Goal: Task Accomplishment & Management: Complete application form

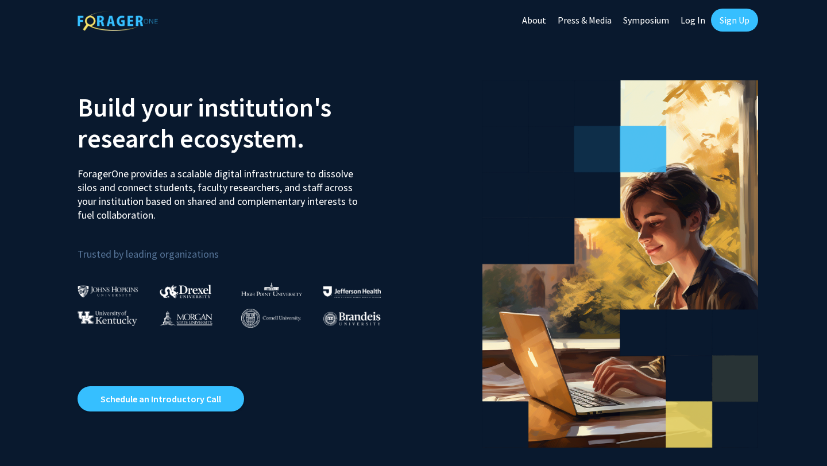
click at [731, 24] on link "Sign Up" at bounding box center [734, 20] width 47 height 23
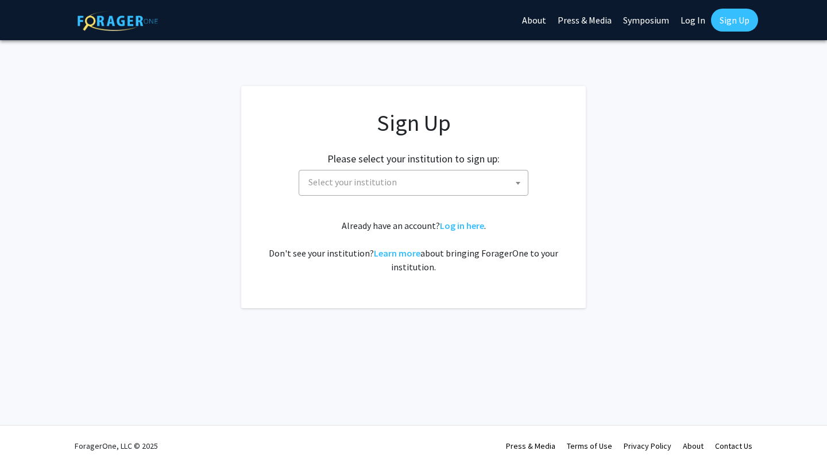
click at [516, 180] on span at bounding box center [517, 182] width 11 height 25
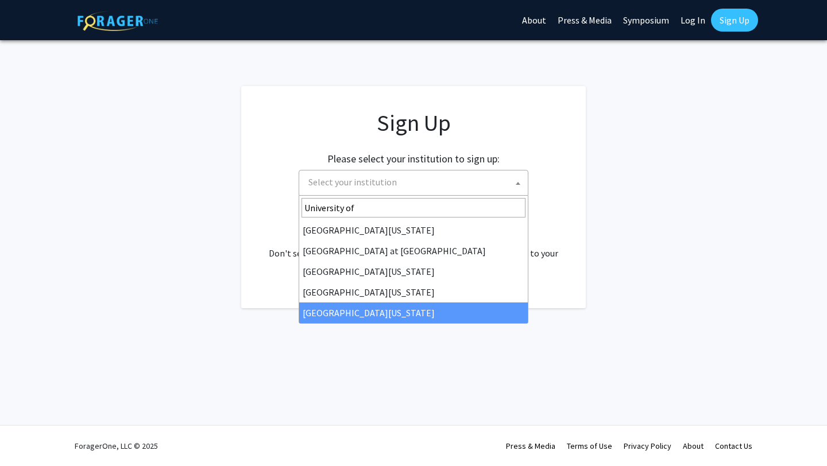
type input "University of"
select select "33"
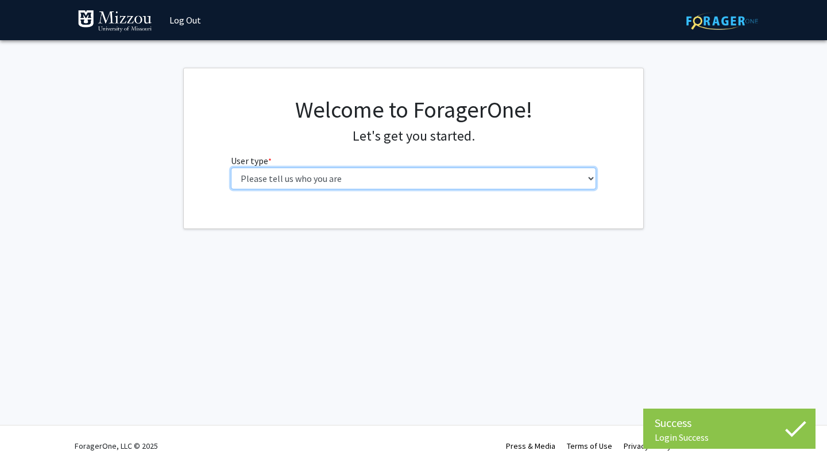
click at [559, 181] on select "Please tell us who you are Undergraduate Student Master's Student Doctoral Cand…" at bounding box center [414, 179] width 366 height 22
select select "1: undergrad"
click at [231, 168] on select "Please tell us who you are Undergraduate Student Master's Student Doctoral Cand…" at bounding box center [414, 179] width 366 height 22
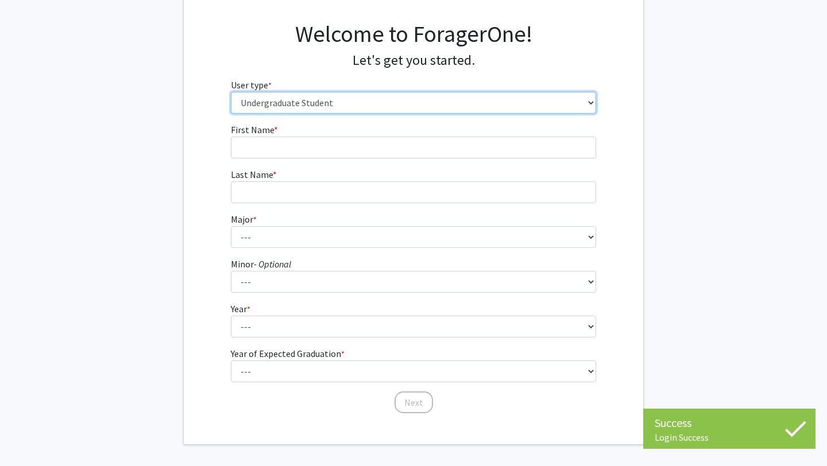
scroll to position [80, 0]
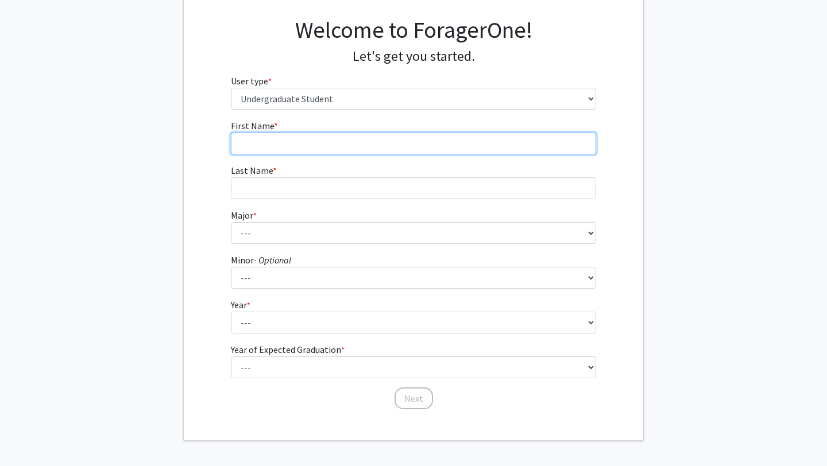
click at [455, 141] on input "First Name * required" at bounding box center [414, 144] width 366 height 22
type input "[PERSON_NAME]"
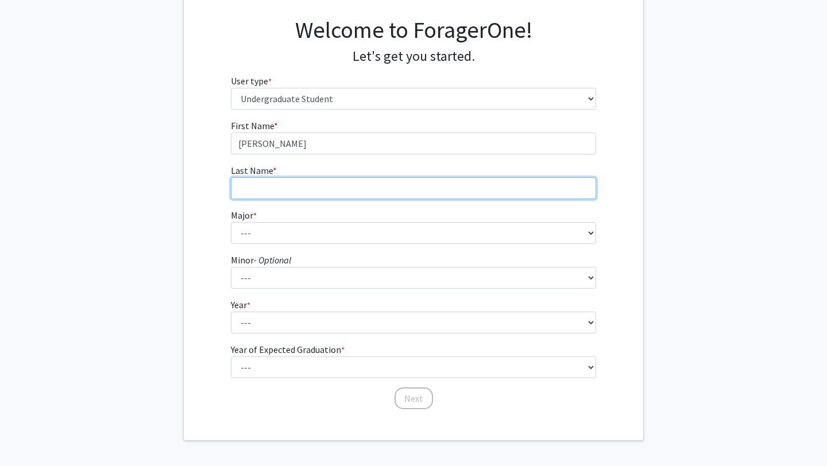
type input "[PERSON_NAME]"
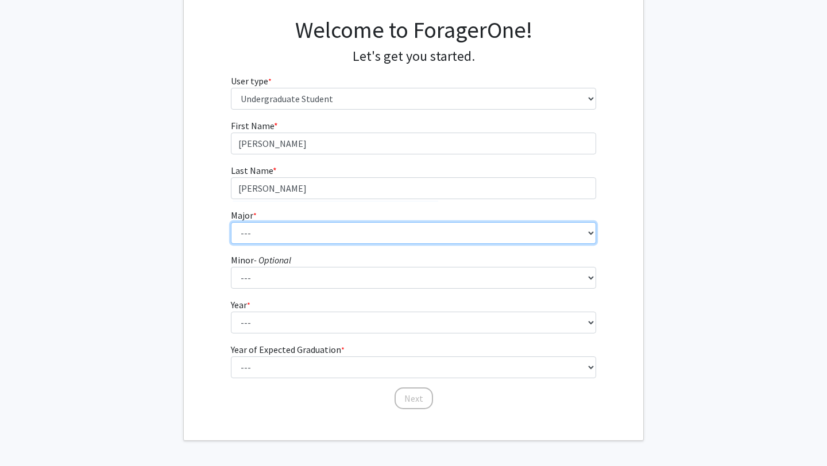
click at [344, 234] on select "--- Agribusiness Management Agricultural Education Agricultural Education: Comm…" at bounding box center [414, 233] width 366 height 22
select select "135: 2628"
click at [231, 222] on select "--- Agribusiness Management Agricultural Education Agricultural Education: Comm…" at bounding box center [414, 233] width 366 height 22
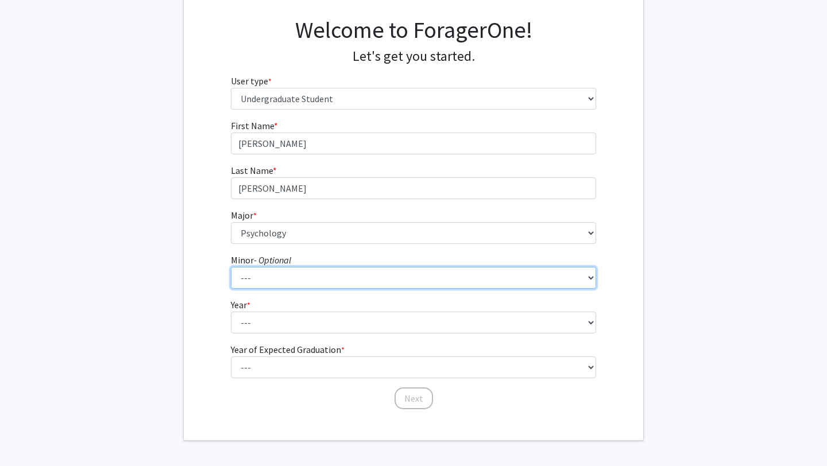
click at [269, 275] on select "--- Accountancy Aerospace Engineering Aerospace Studies Agribusiness Management…" at bounding box center [414, 278] width 366 height 22
click at [231, 267] on select "--- Accountancy Aerospace Engineering Aerospace Studies Agribusiness Management…" at bounding box center [414, 278] width 366 height 22
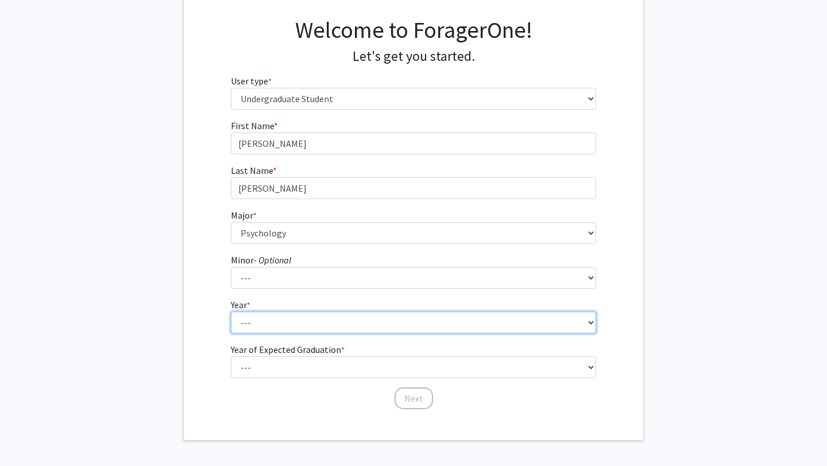
click at [270, 323] on select "--- First-year Sophomore Junior Senior Postbaccalaureate Certificate" at bounding box center [414, 323] width 366 height 22
select select "4: senior"
click at [231, 312] on select "--- First-year Sophomore Junior Senior Postbaccalaureate Certificate" at bounding box center [414, 323] width 366 height 22
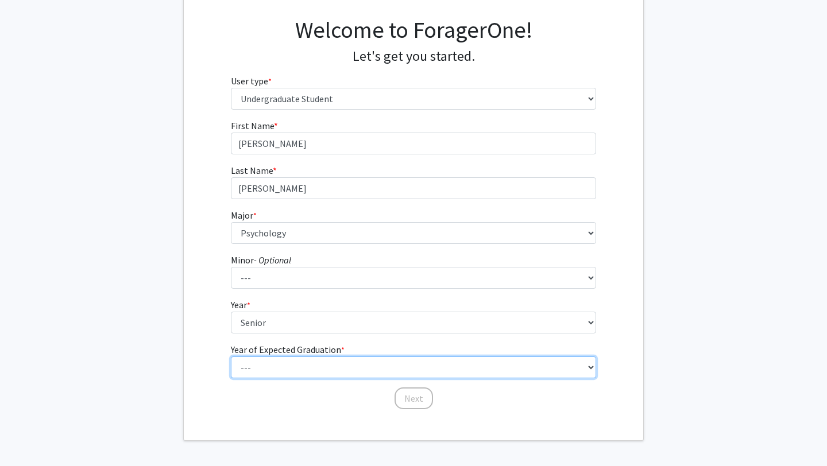
click at [273, 373] on select "--- 2025 2026 2027 2028 2029 2030 2031 2032 2033 2034" at bounding box center [414, 367] width 366 height 22
select select "2: 2026"
click at [231, 356] on select "--- 2025 2026 2027 2028 2029 2030 2031 2032 2033 2034" at bounding box center [414, 367] width 366 height 22
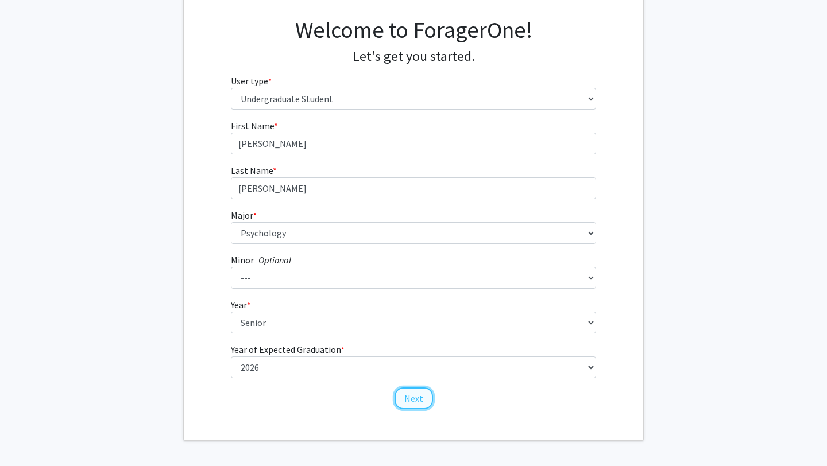
click at [418, 396] on button "Next" at bounding box center [413, 398] width 38 height 22
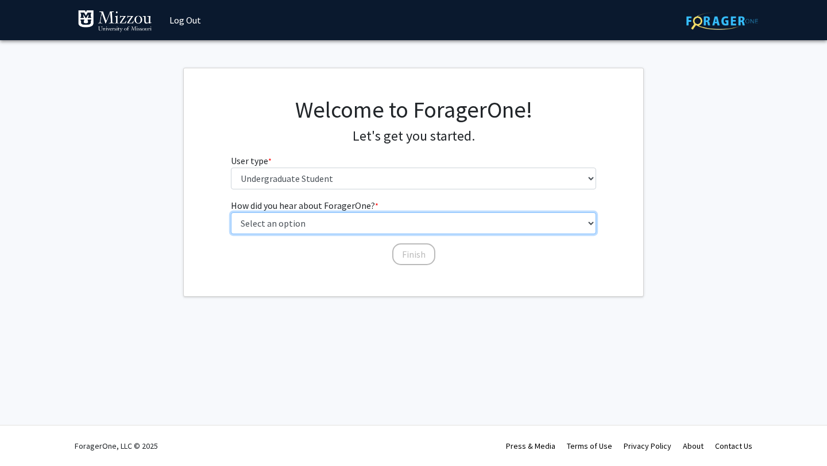
click at [420, 230] on select "Select an option Peer/student recommendation Faculty/staff recommendation Unive…" at bounding box center [414, 223] width 366 height 22
select select "4: university_email"
click at [231, 212] on select "Select an option Peer/student recommendation Faculty/staff recommendation Unive…" at bounding box center [414, 223] width 366 height 22
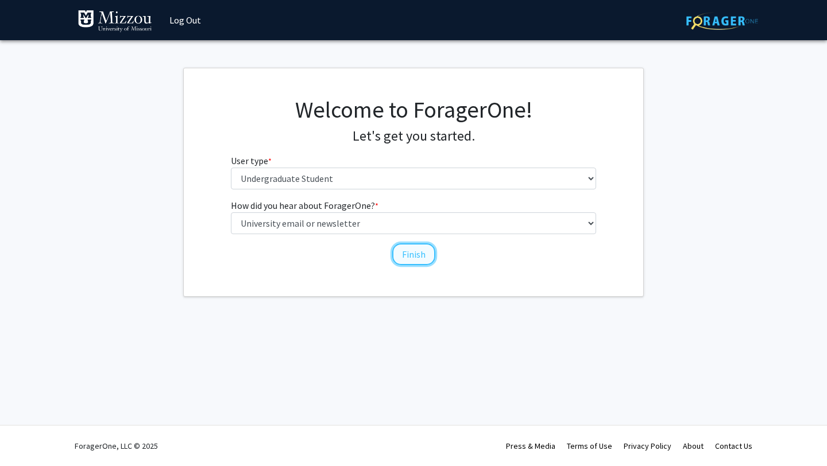
click at [414, 255] on button "Finish" at bounding box center [413, 254] width 43 height 22
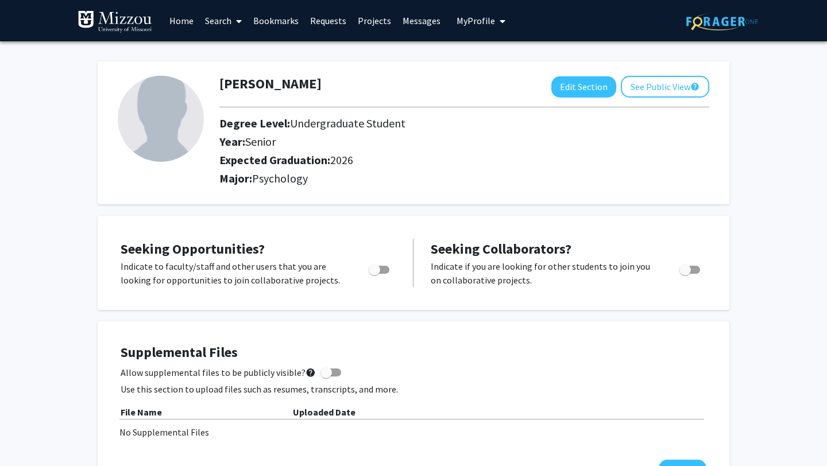
click at [230, 28] on link "Search" at bounding box center [223, 21] width 48 height 40
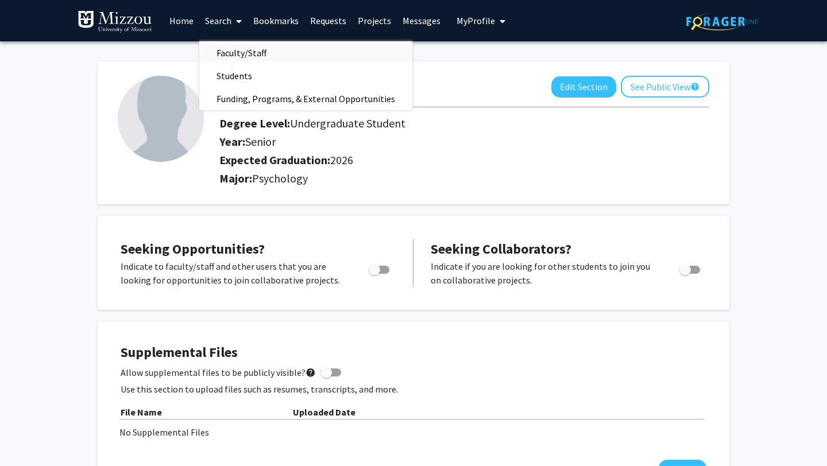
click at [238, 51] on span "Faculty/Staff" at bounding box center [241, 52] width 84 height 23
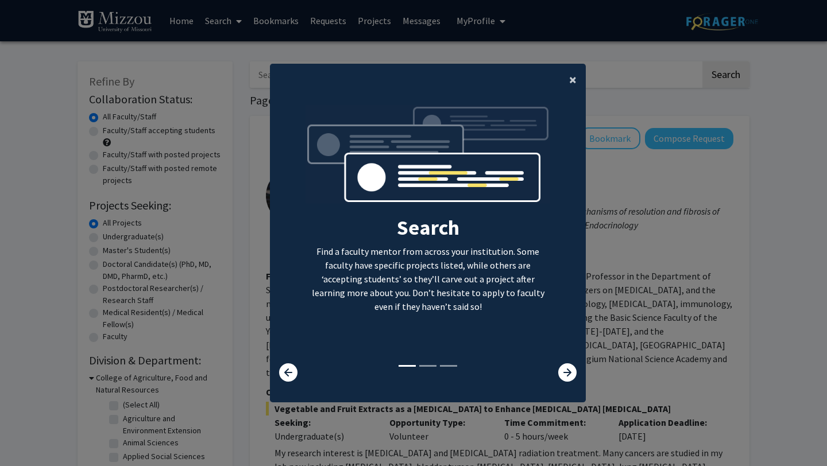
click at [569, 82] on span "×" at bounding box center [572, 80] width 7 height 18
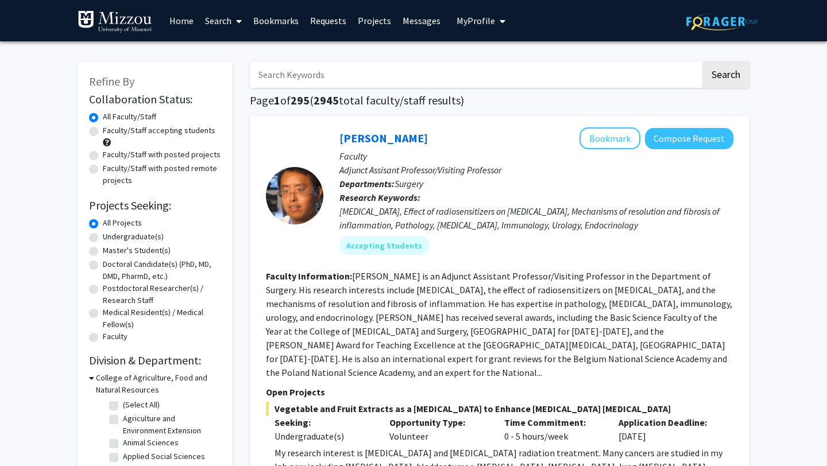
paste input "Dr. Ellis-Kalton's"
type input "Dr. Ellis-Kalton's"
click at [702, 61] on button "Search" at bounding box center [725, 74] width 47 height 26
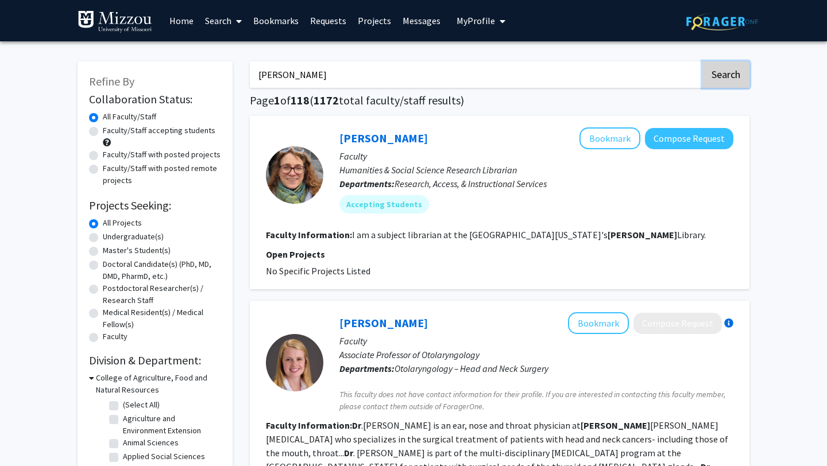
click at [719, 76] on button "Search" at bounding box center [725, 74] width 47 height 26
click at [719, 82] on button "Search" at bounding box center [725, 74] width 47 height 26
click at [103, 132] on label "Faculty/Staff accepting students" at bounding box center [159, 131] width 113 height 12
click at [103, 132] on input "Faculty/Staff accepting students" at bounding box center [106, 128] width 7 height 7
radio input "true"
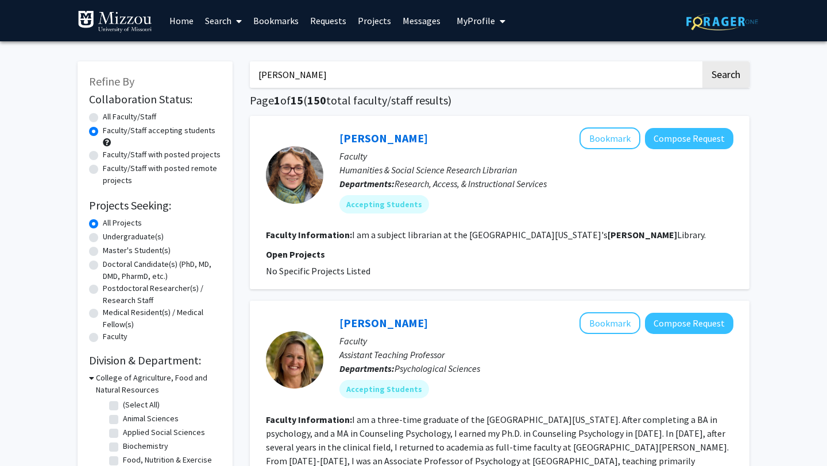
click at [355, 72] on input "Dr. Ellis-Kalton's" at bounding box center [475, 74] width 451 height 26
click at [732, 76] on button "Search" at bounding box center [725, 74] width 47 height 26
radio input "true"
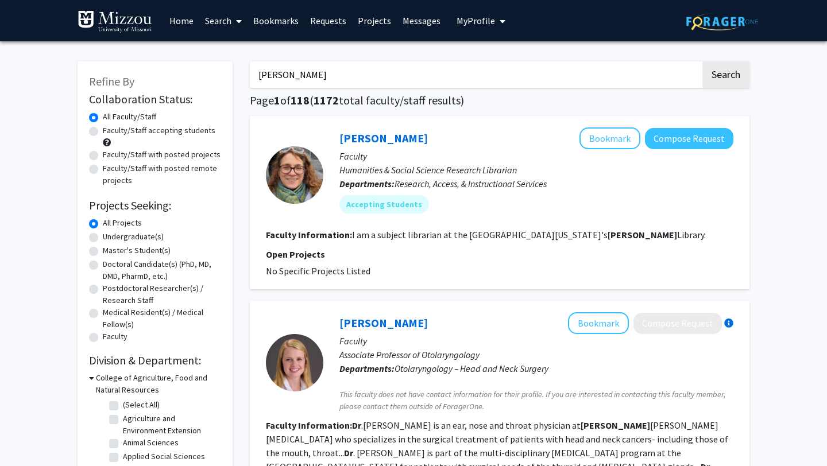
click at [221, 15] on link "Search" at bounding box center [223, 21] width 48 height 40
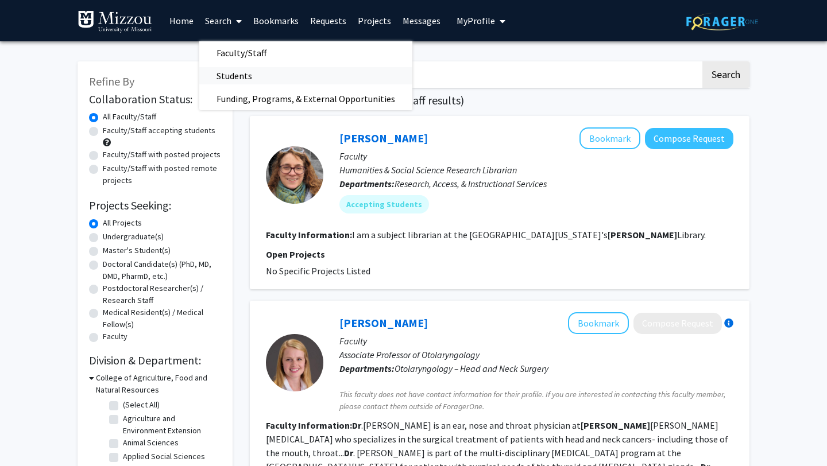
click at [229, 75] on span "Students" at bounding box center [234, 75] width 70 height 23
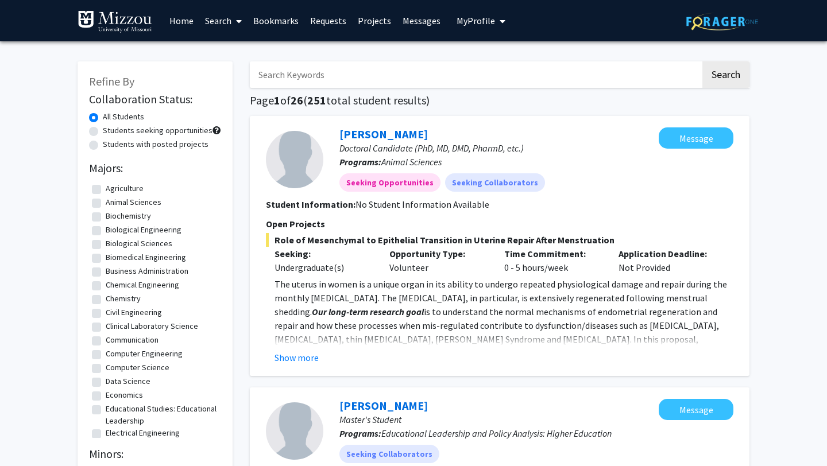
click at [293, 75] on input "Search Keywords" at bounding box center [475, 74] width 451 height 26
paste input "Dr. Ellis-Kalton's"
type input "Dr. Ellis-Kalton's"
click at [702, 61] on button "Search" at bounding box center [725, 74] width 47 height 26
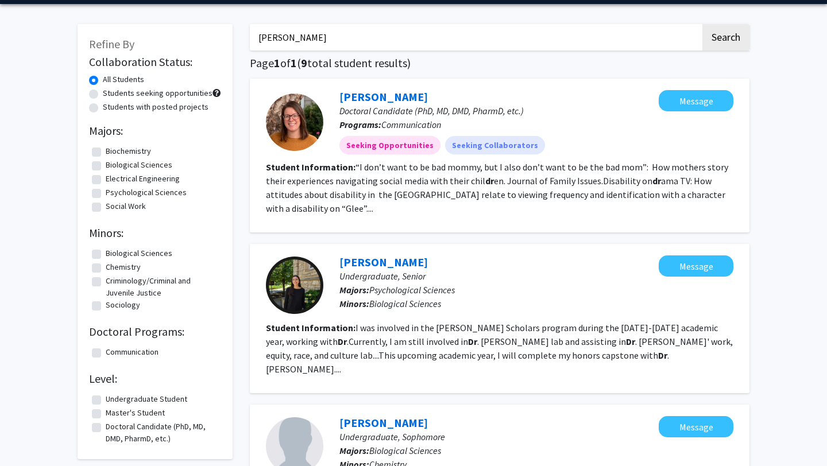
scroll to position [41, 0]
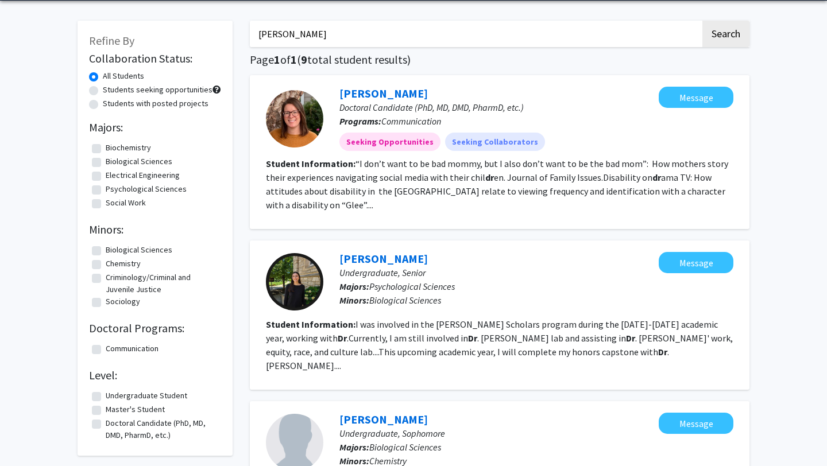
click at [130, 189] on label "Psychological Sciences" at bounding box center [146, 189] width 81 height 12
click at [113, 189] on input "Psychological Sciences" at bounding box center [109, 186] width 7 height 7
checkbox input "true"
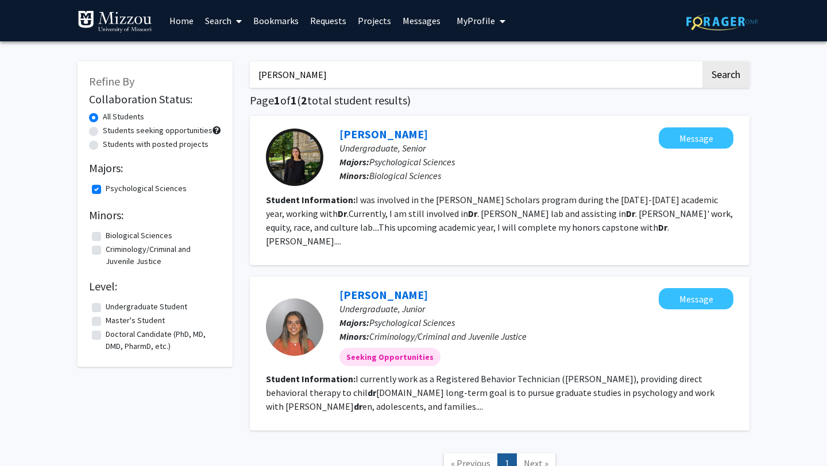
click at [225, 18] on link "Search" at bounding box center [223, 21] width 48 height 40
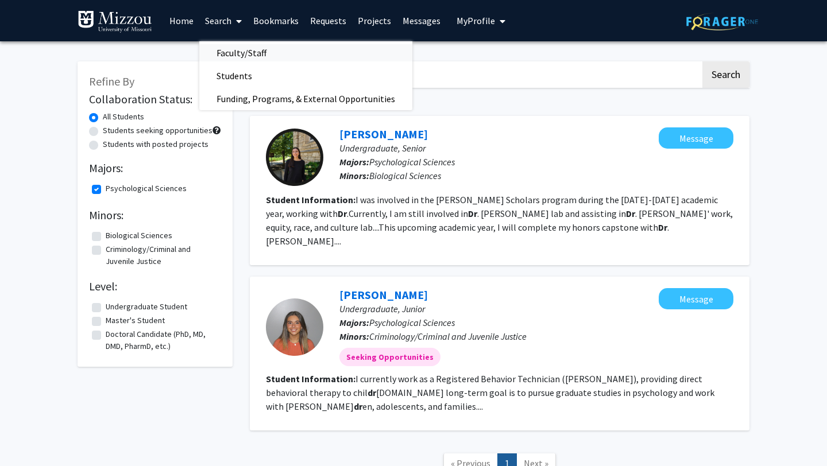
click at [236, 50] on span "Faculty/Staff" at bounding box center [241, 52] width 84 height 23
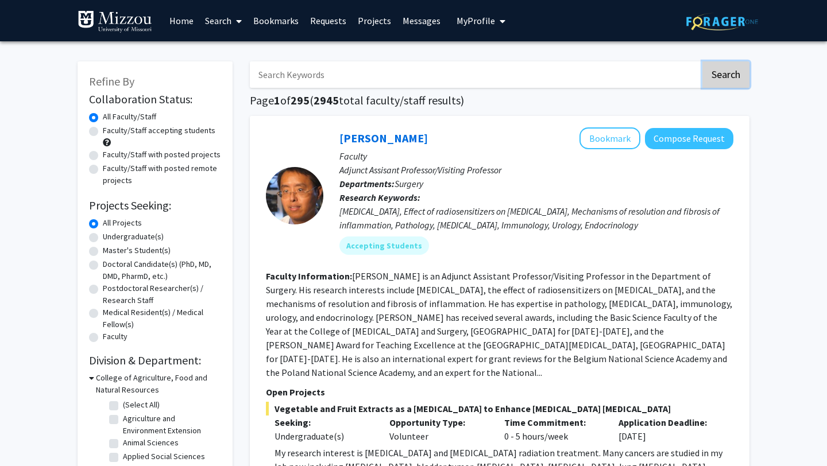
click at [742, 76] on button "Search" at bounding box center [725, 74] width 47 height 26
click at [468, 22] on span "My Profile" at bounding box center [475, 20] width 38 height 11
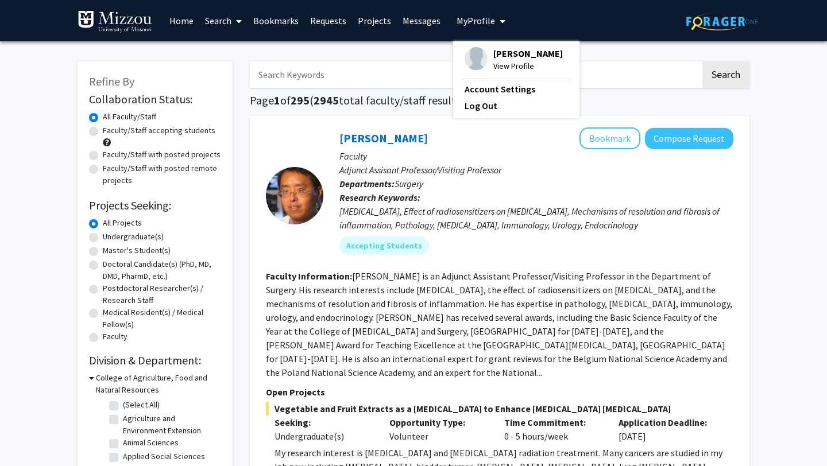
click at [468, 22] on span "My Profile" at bounding box center [475, 20] width 38 height 11
click at [304, 74] on input "Search Keywords" at bounding box center [475, 74] width 451 height 26
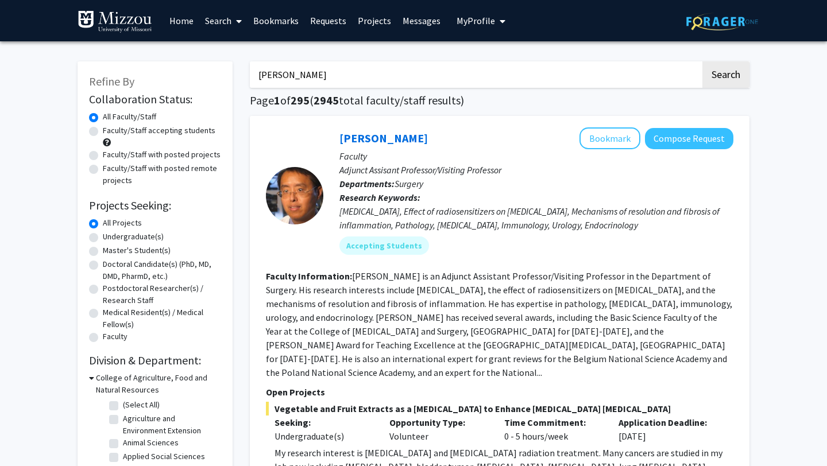
type input "Dr. Ellis-Kalton"
click at [702, 61] on button "Search" at bounding box center [725, 74] width 47 height 26
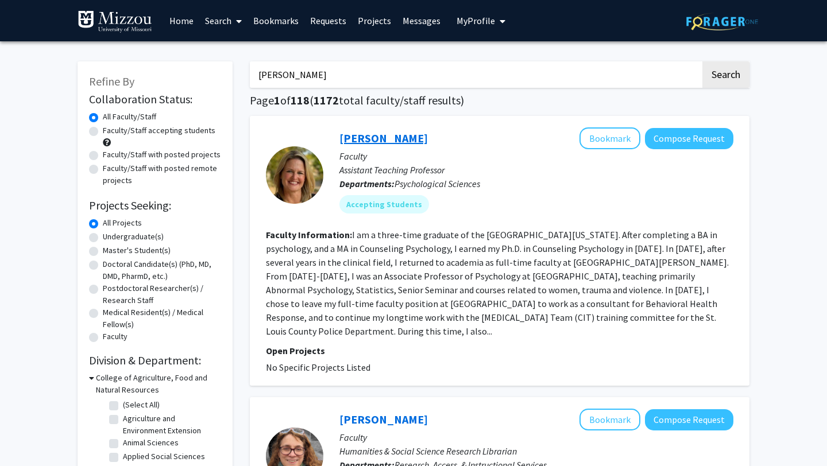
click at [425, 139] on link "[PERSON_NAME]" at bounding box center [383, 138] width 88 height 14
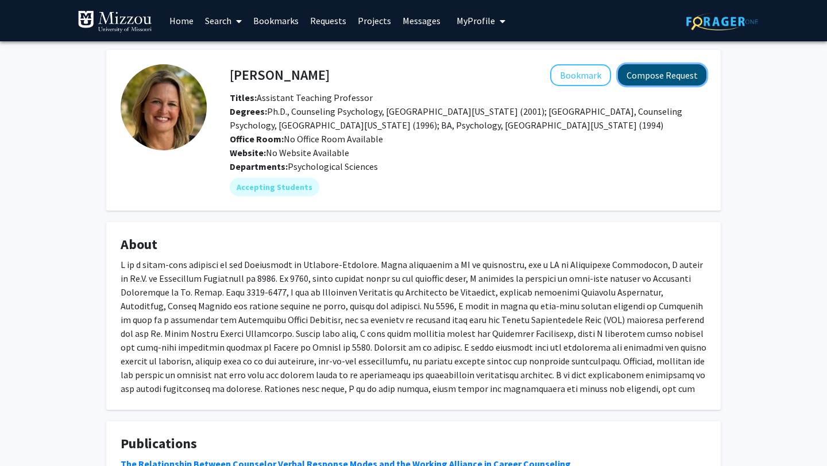
click at [665, 75] on button "Compose Request" at bounding box center [662, 74] width 88 height 21
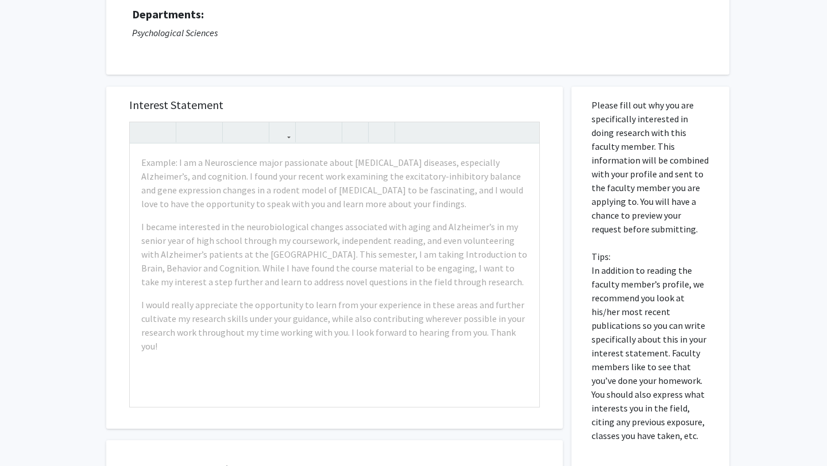
scroll to position [116, 0]
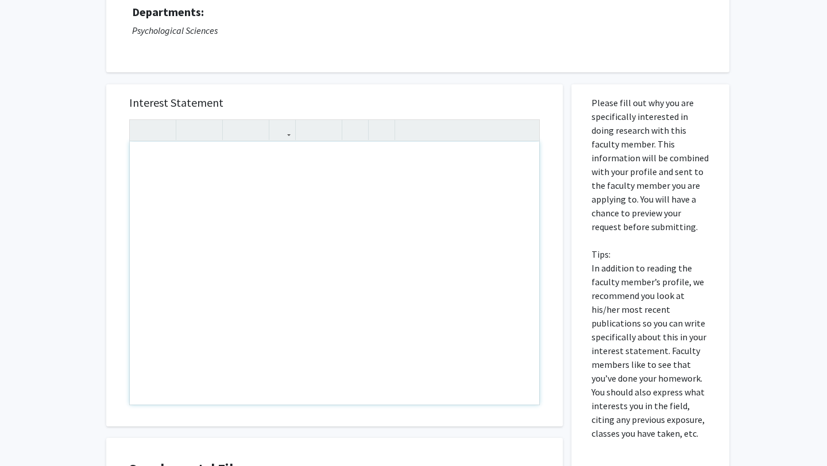
click at [144, 166] on div "Note to users with screen readers: Please press Alt+0 or Option+0 to deactivate…" at bounding box center [334, 273] width 409 height 263
paste div "Note to users with screen readers: Please press Alt+0 or Option+0 to deactivate…"
type textarea "<p>PSYCH-1030-01-55470-2025FS-EXPLOR PSYCH CAREERS</p>"
drag, startPoint x: 257, startPoint y: 161, endPoint x: 188, endPoint y: 166, distance: 69.6
click at [188, 166] on p "PSYCH-1030-01-55470-2025FS-EXPLOR PSYCH CAREERS" at bounding box center [334, 160] width 386 height 14
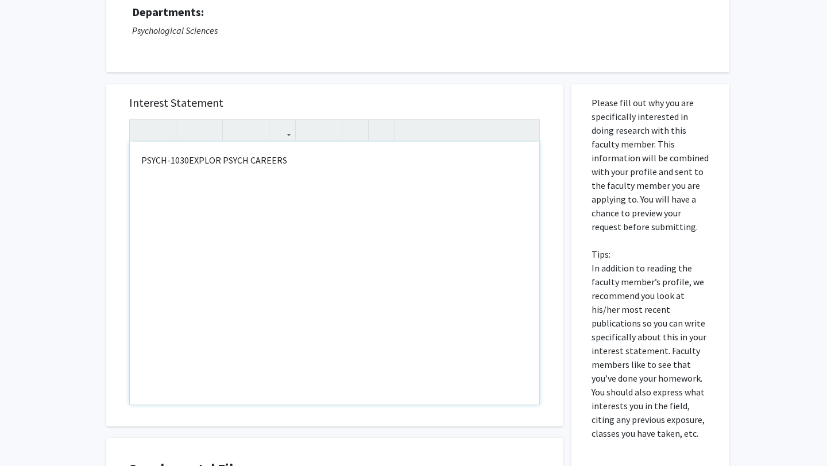
type textarea "<p>PSYCH-1030 EXPLOR PSYCH CAREERS</p>"
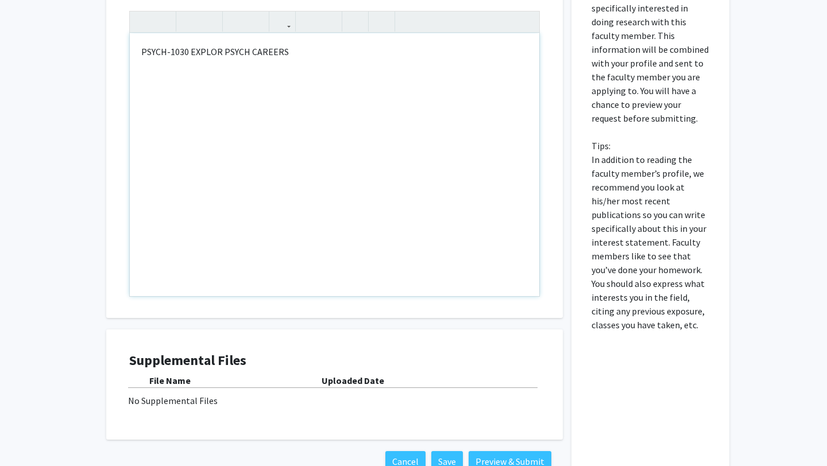
scroll to position [302, 0]
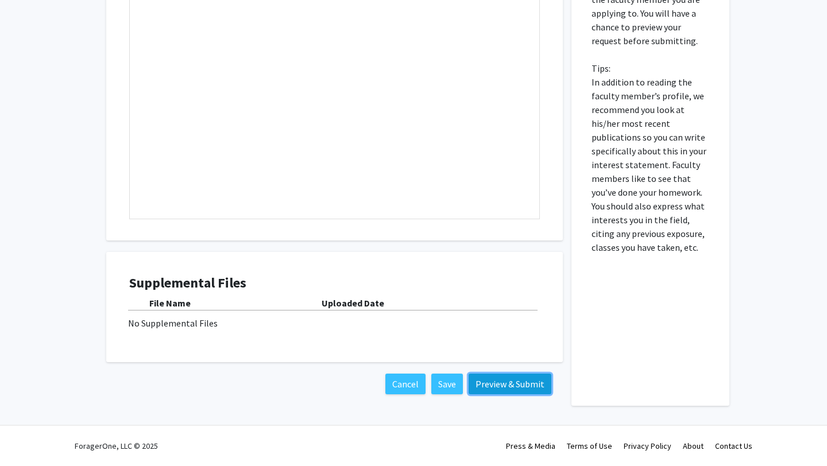
click at [521, 385] on button "Preview & Submit" at bounding box center [509, 384] width 83 height 21
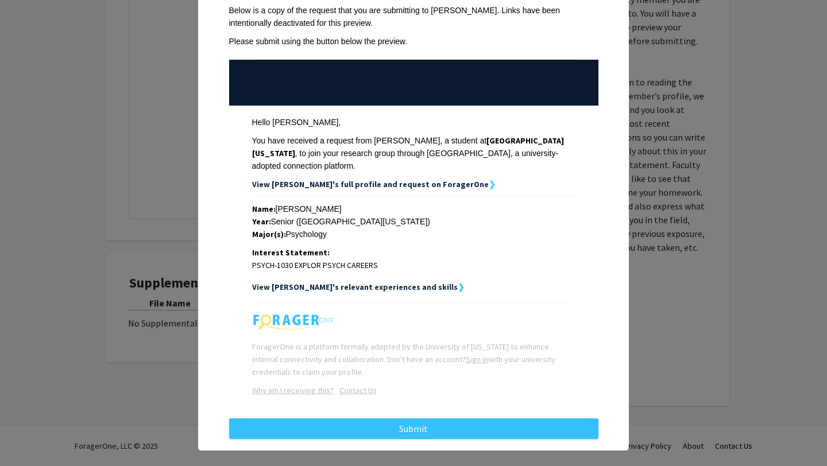
scroll to position [70, 0]
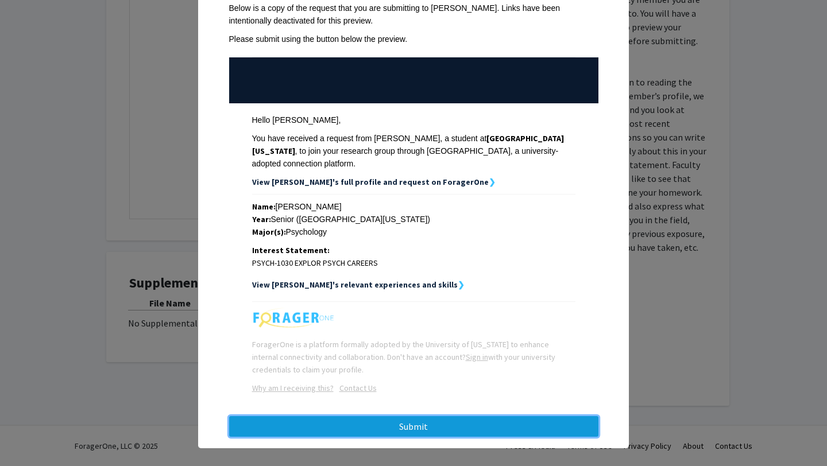
click at [515, 419] on button "Submit" at bounding box center [413, 426] width 369 height 21
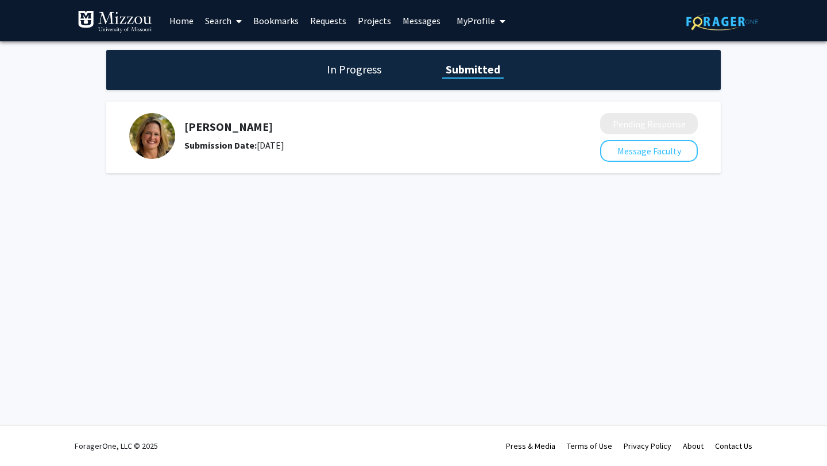
click at [468, 21] on span "My Profile" at bounding box center [475, 20] width 38 height 11
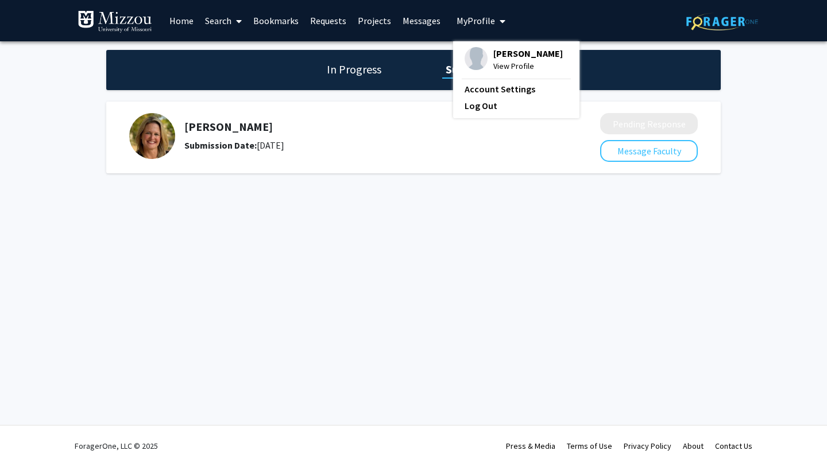
click at [471, 58] on img at bounding box center [475, 58] width 23 height 23
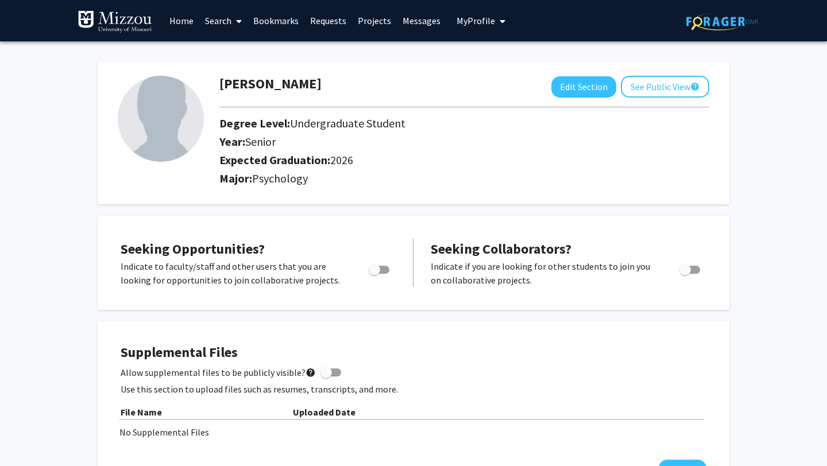
click at [145, 127] on img at bounding box center [161, 119] width 86 height 86
click at [593, 85] on button "Edit Section" at bounding box center [583, 86] width 65 height 21
select select "senior"
select select "2026"
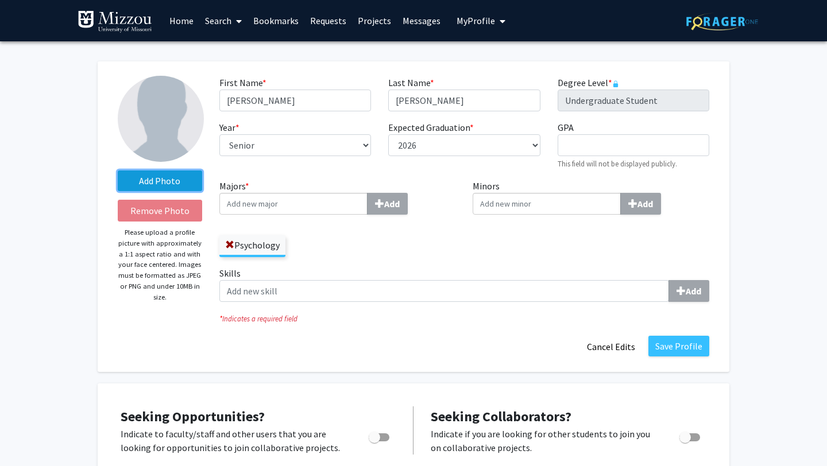
click at [172, 182] on label "Add Photo" at bounding box center [160, 180] width 84 height 21
click at [0, 0] on input "Add Photo" at bounding box center [0, 0] width 0 height 0
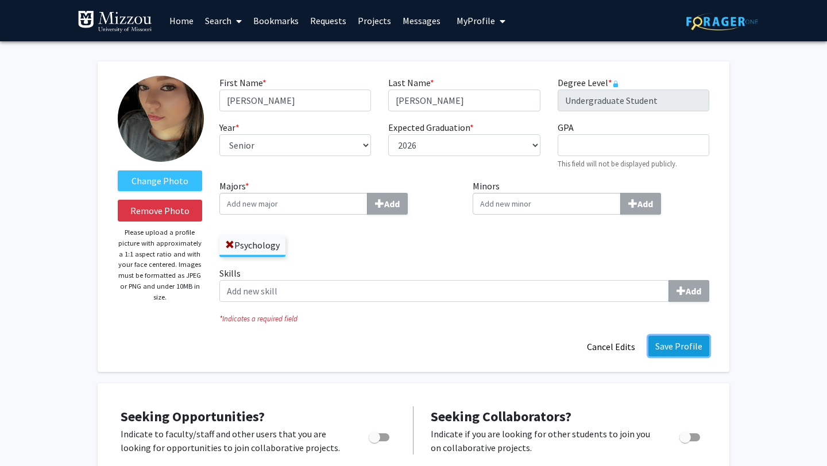
click at [671, 351] on button "Save Profile" at bounding box center [678, 346] width 61 height 21
